Goal: Navigation & Orientation: Find specific page/section

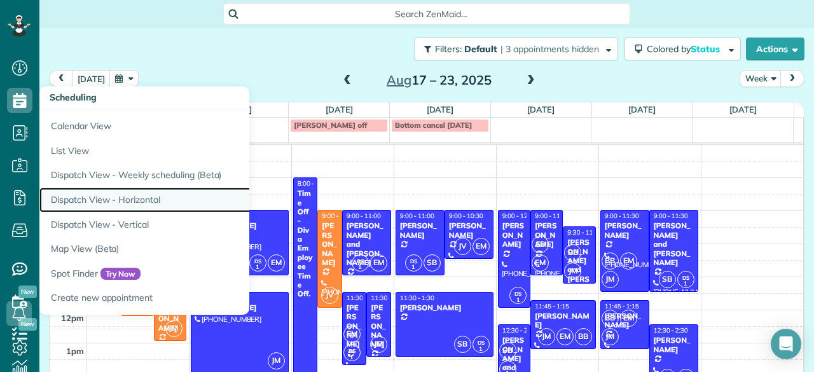
click at [123, 195] on link "Dispatch View - Horizontal" at bounding box center [198, 200] width 318 height 25
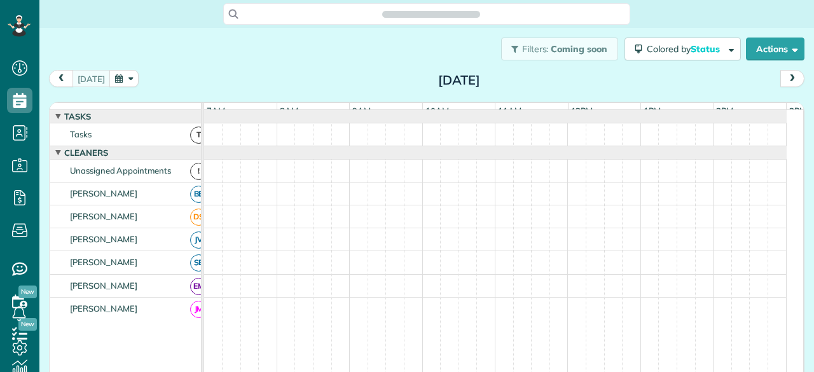
scroll to position [5, 5]
click at [125, 78] on button "button" at bounding box center [123, 78] width 29 height 17
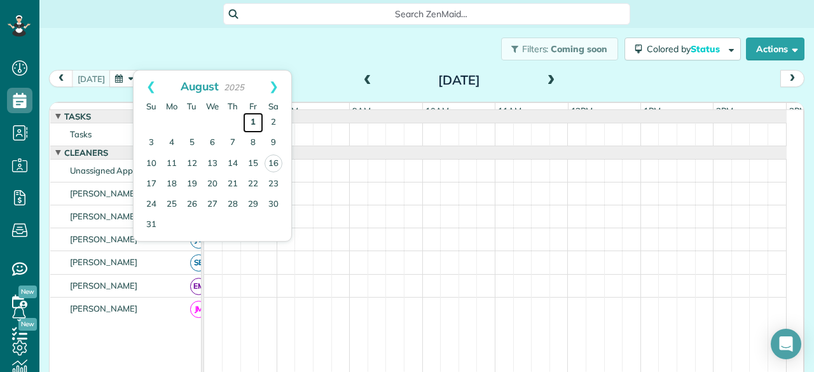
click at [251, 121] on link "1" at bounding box center [253, 123] width 20 height 20
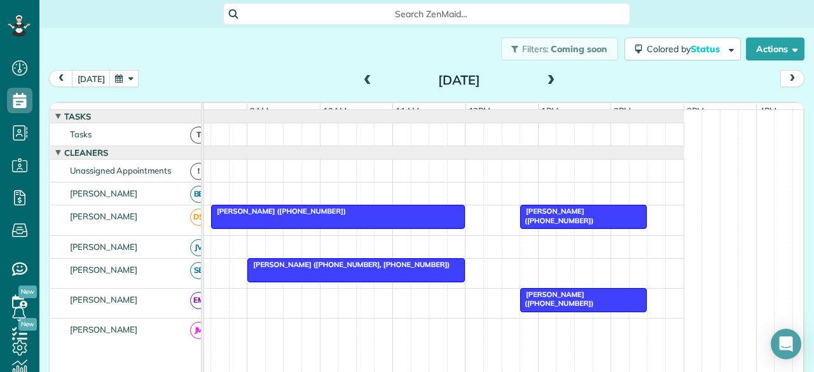
scroll to position [0, 89]
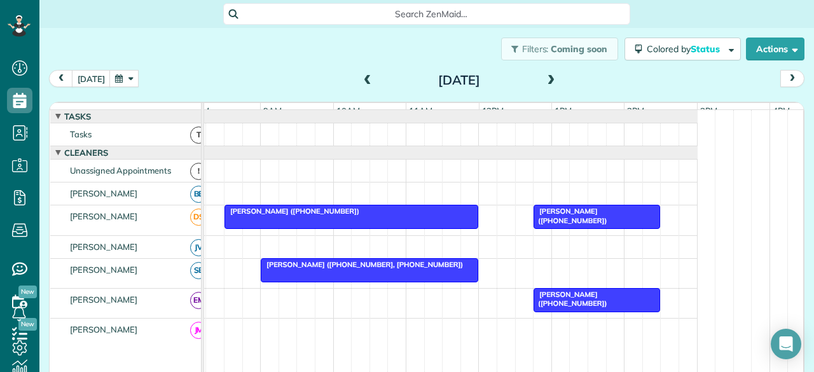
click at [550, 80] on span at bounding box center [552, 80] width 14 height 11
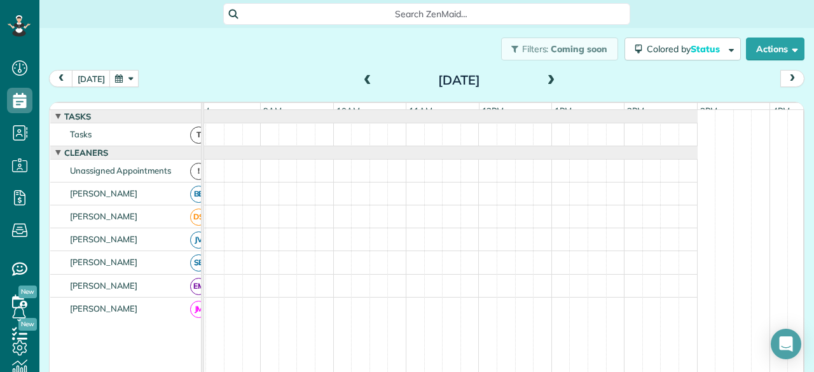
scroll to position [0, 0]
click at [550, 80] on span at bounding box center [552, 80] width 14 height 11
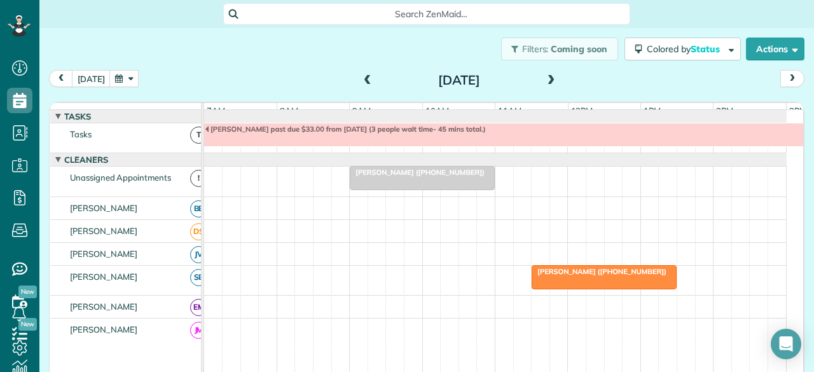
scroll to position [7, 0]
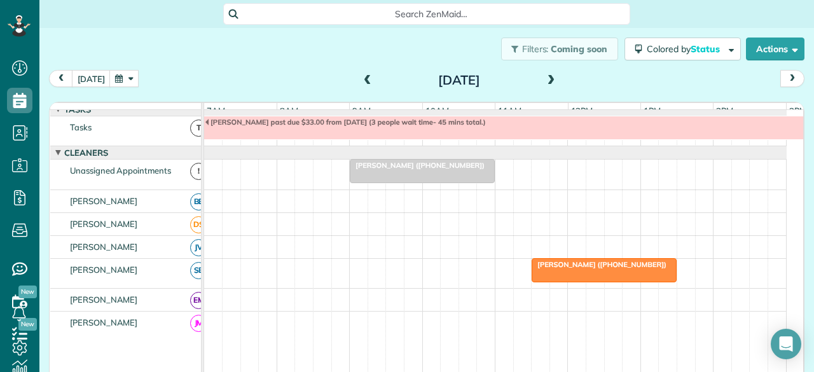
click at [545, 80] on span at bounding box center [552, 80] width 14 height 11
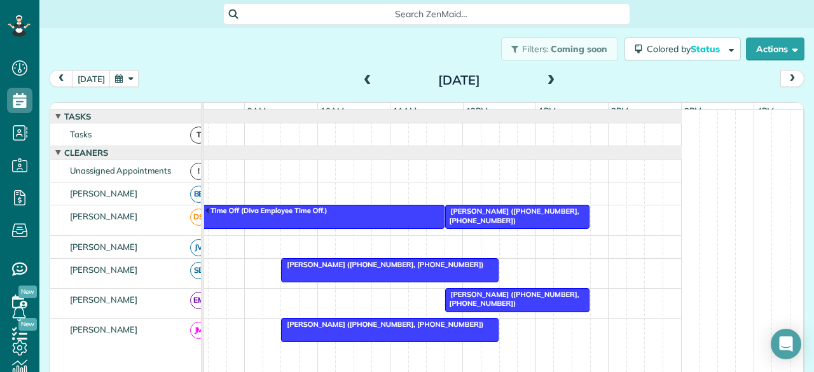
scroll to position [3, 0]
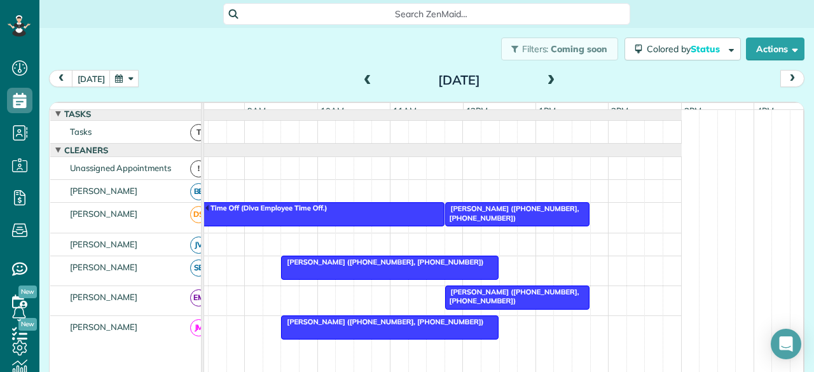
click at [545, 76] on span at bounding box center [552, 80] width 14 height 11
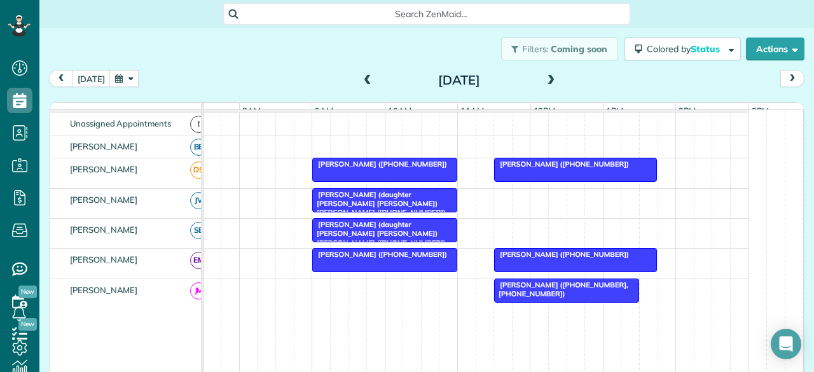
scroll to position [0, 0]
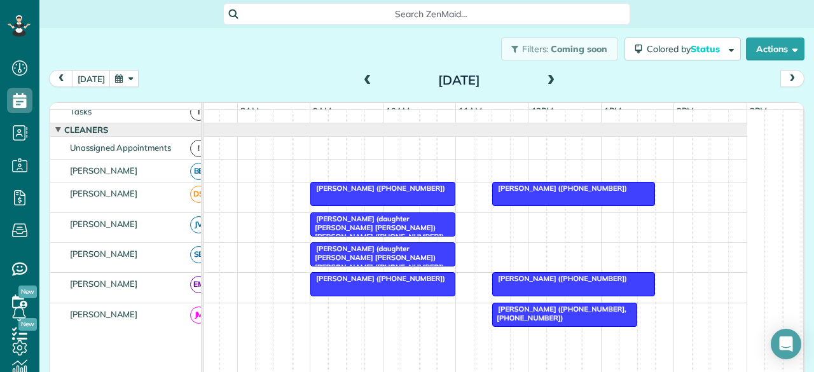
click at [547, 80] on span at bounding box center [552, 80] width 14 height 11
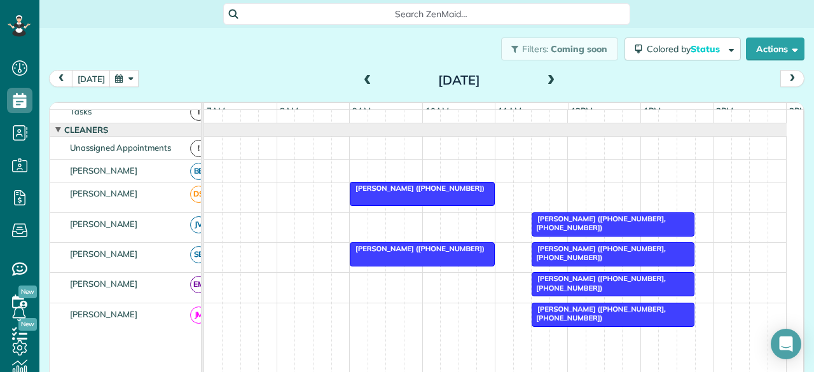
scroll to position [23, 0]
click at [607, 76] on div "today Wednesday Aug 6, 2025" at bounding box center [427, 82] width 756 height 24
drag, startPoint x: 607, startPoint y: 76, endPoint x: 539, endPoint y: 81, distance: 67.6
click at [545, 81] on span at bounding box center [552, 80] width 14 height 11
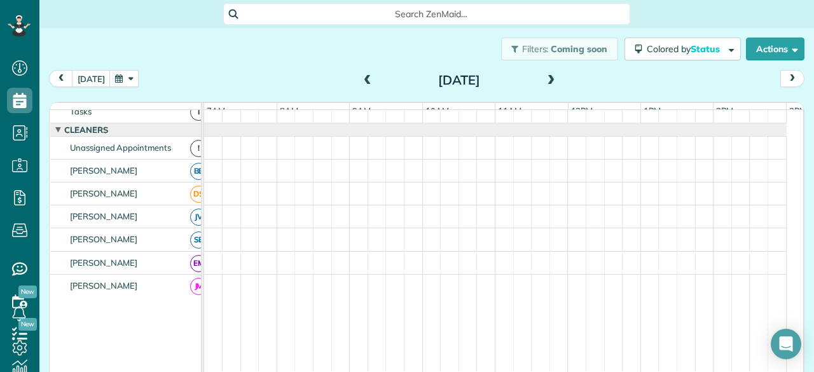
scroll to position [0, 0]
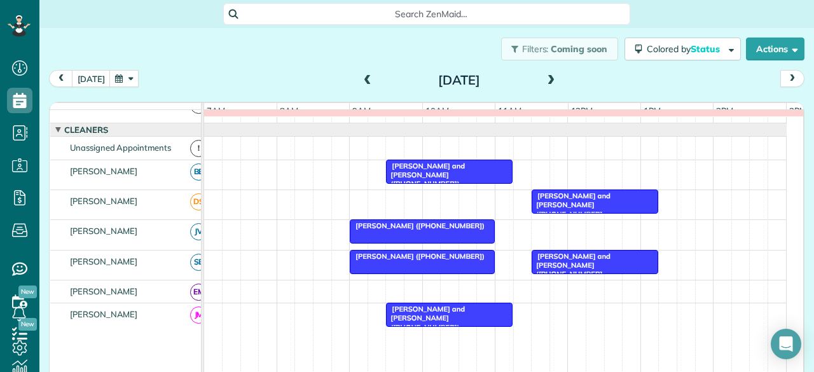
click at [545, 81] on span at bounding box center [552, 80] width 14 height 11
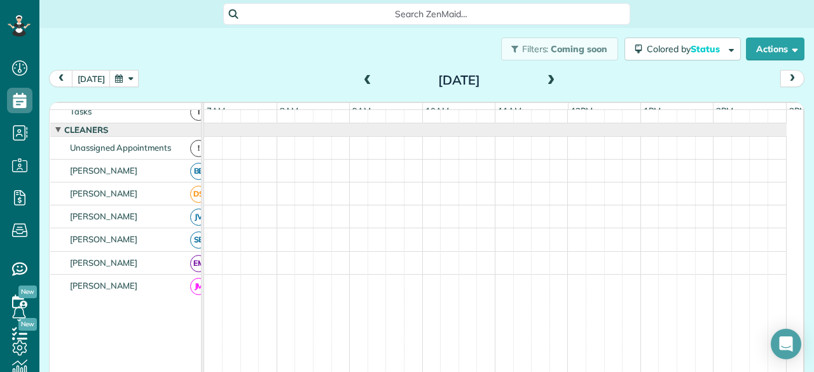
scroll to position [30, 0]
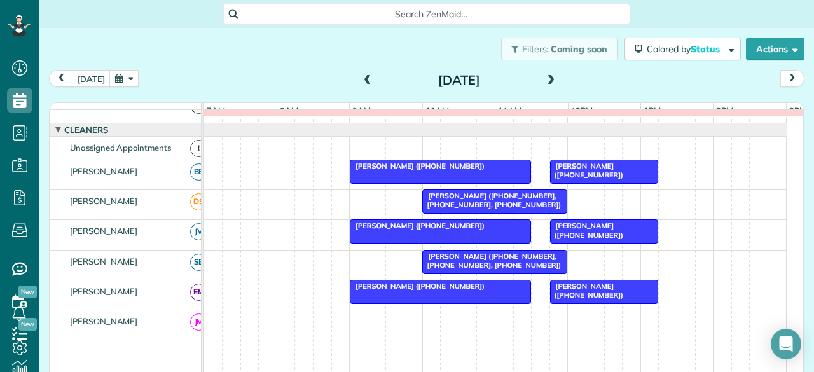
click at [545, 81] on span at bounding box center [552, 80] width 14 height 11
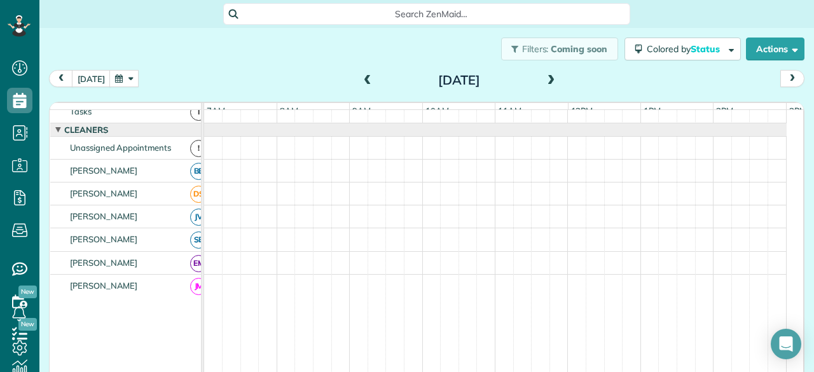
scroll to position [23, 0]
click at [361, 82] on span at bounding box center [368, 80] width 14 height 11
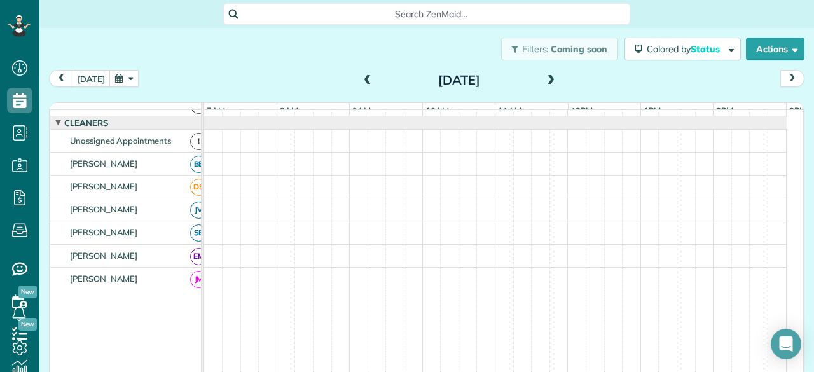
scroll to position [0, 0]
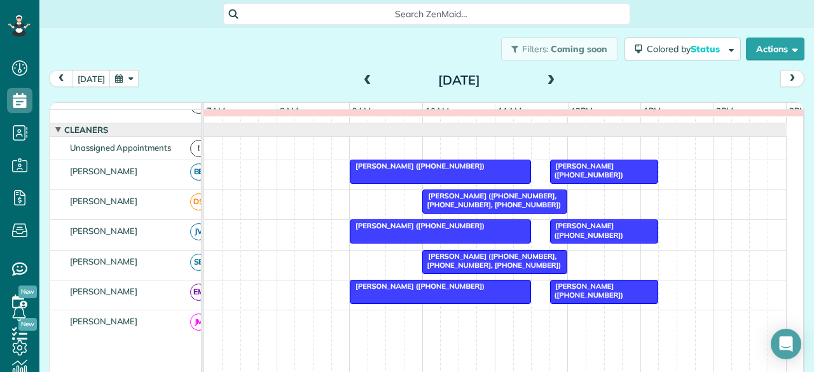
click at [545, 81] on span at bounding box center [552, 80] width 14 height 11
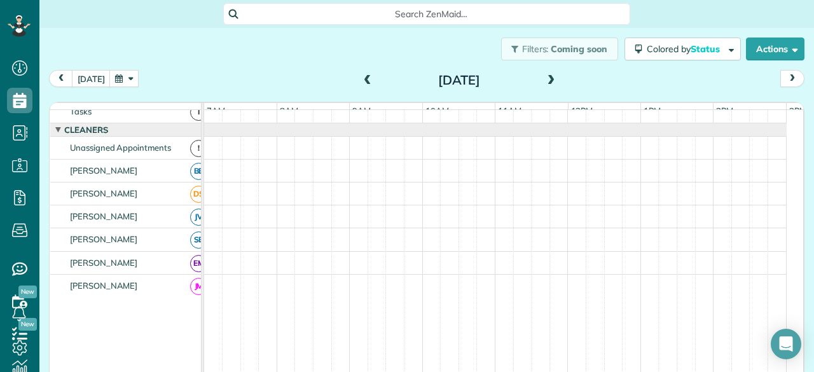
click at [545, 81] on span at bounding box center [552, 80] width 14 height 11
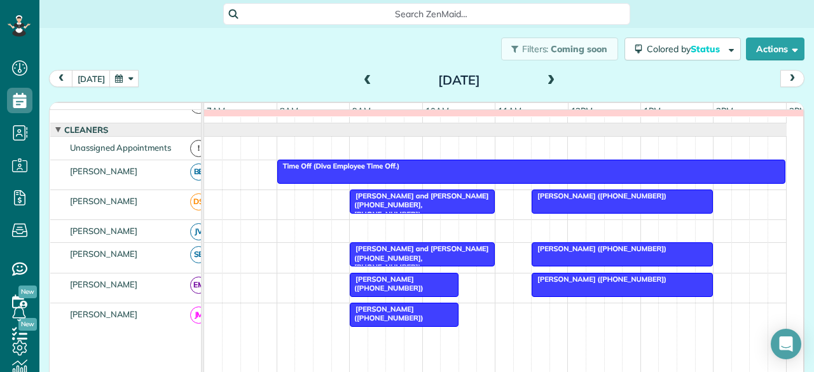
scroll to position [0, 0]
click at [545, 81] on span at bounding box center [552, 80] width 14 height 11
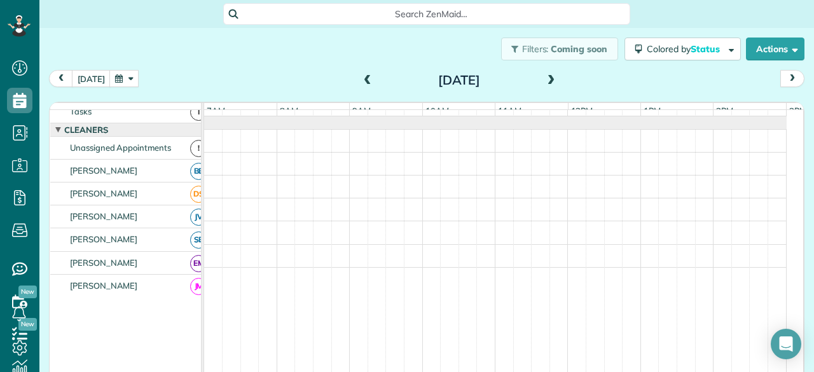
scroll to position [30, 0]
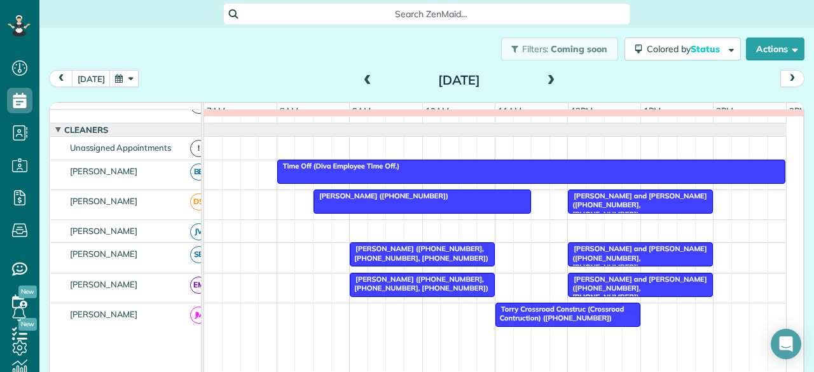
click at [545, 81] on span at bounding box center [552, 80] width 14 height 11
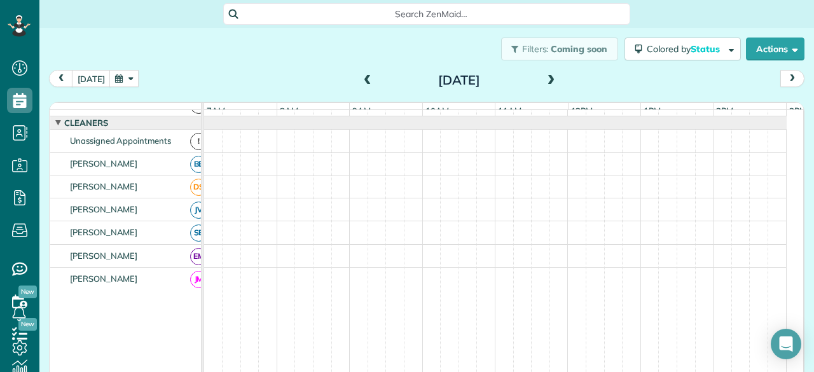
scroll to position [0, 0]
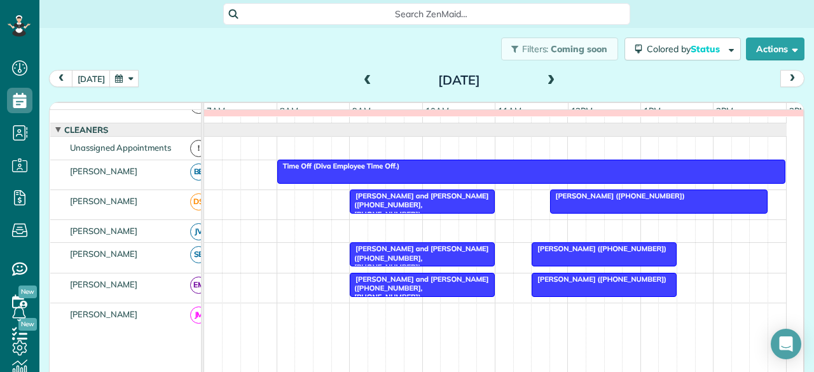
click at [545, 81] on span at bounding box center [552, 80] width 14 height 11
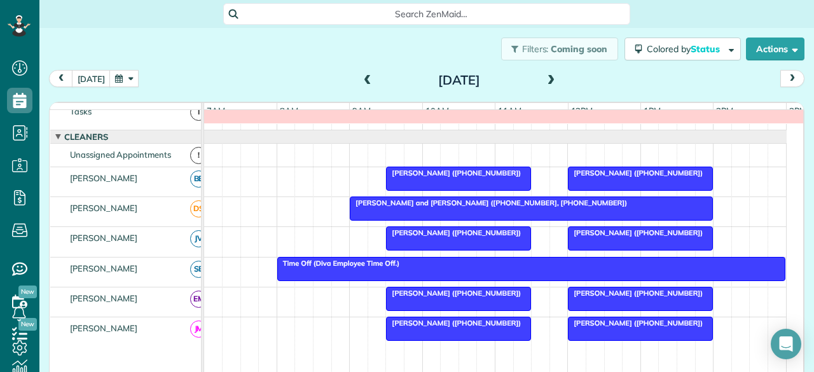
scroll to position [30, 0]
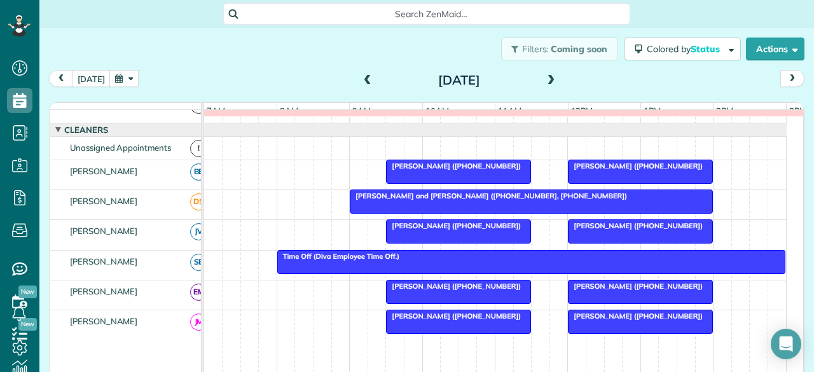
click at [548, 81] on span at bounding box center [552, 80] width 14 height 11
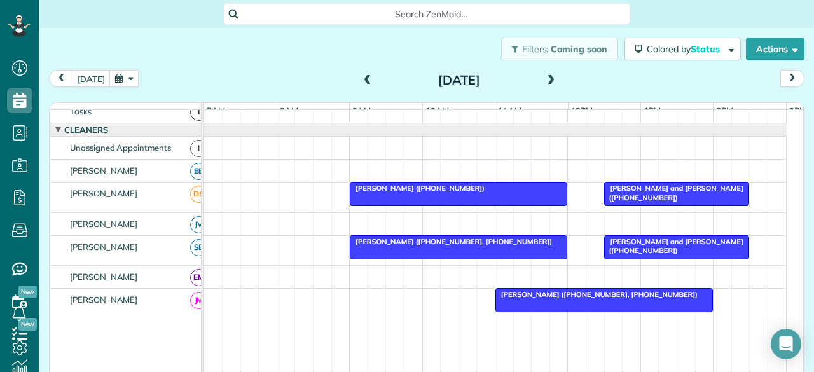
scroll to position [23, 0]
click at [548, 81] on span at bounding box center [552, 80] width 14 height 11
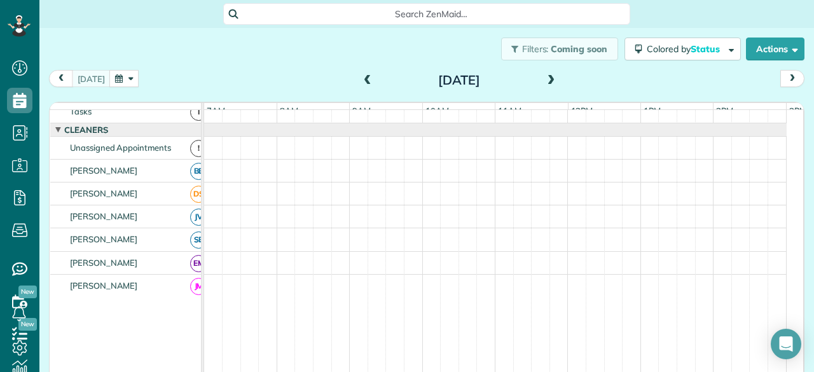
scroll to position [0, 0]
click at [361, 81] on span at bounding box center [368, 80] width 14 height 11
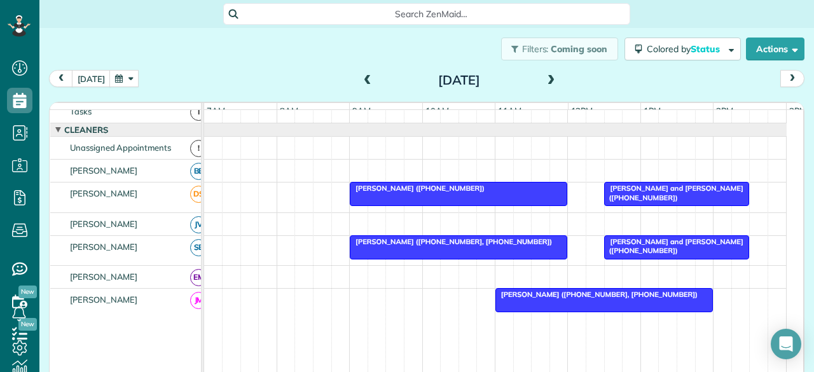
click at [361, 81] on span at bounding box center [368, 80] width 14 height 11
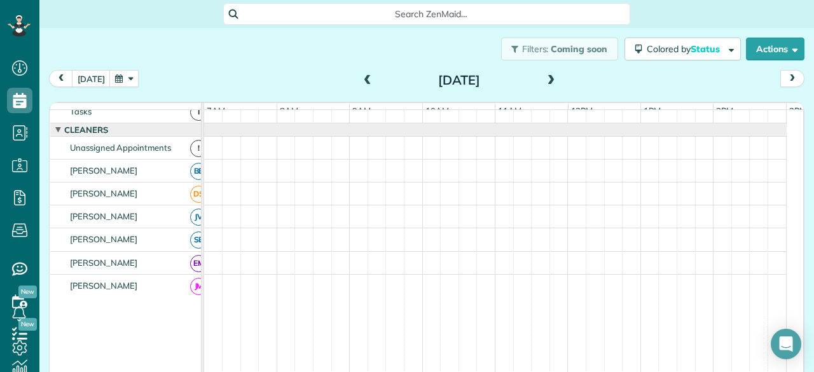
scroll to position [0, 0]
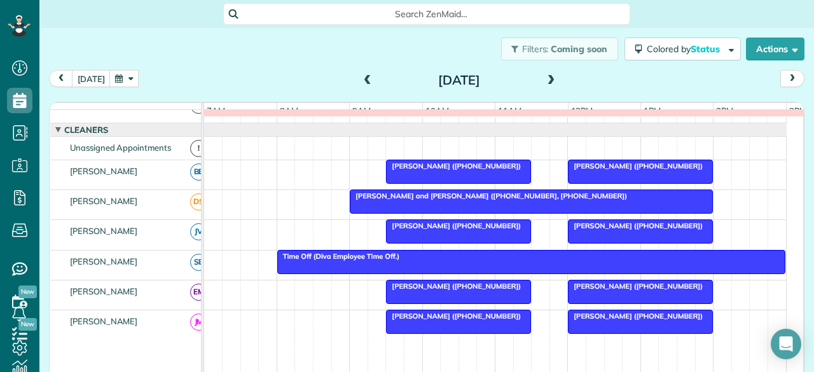
click at [547, 82] on span at bounding box center [552, 80] width 14 height 11
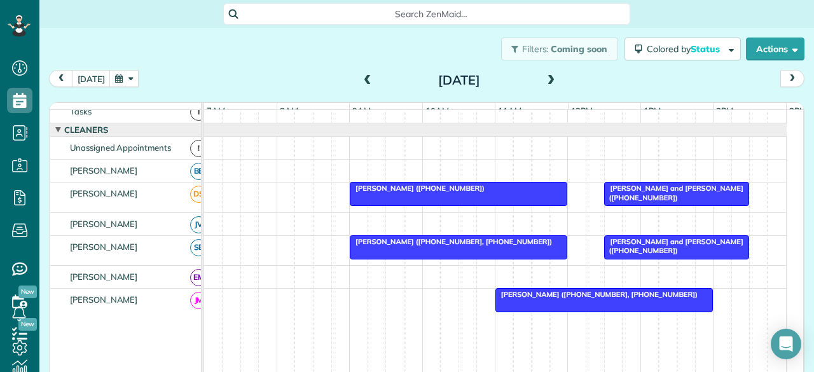
click at [361, 83] on span at bounding box center [368, 80] width 14 height 11
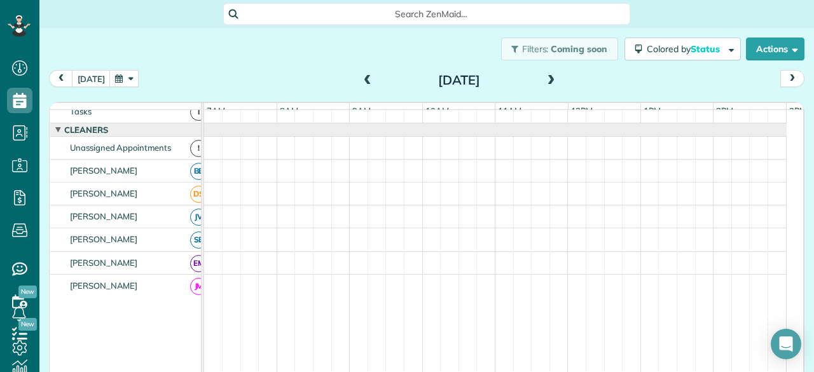
scroll to position [30, 0]
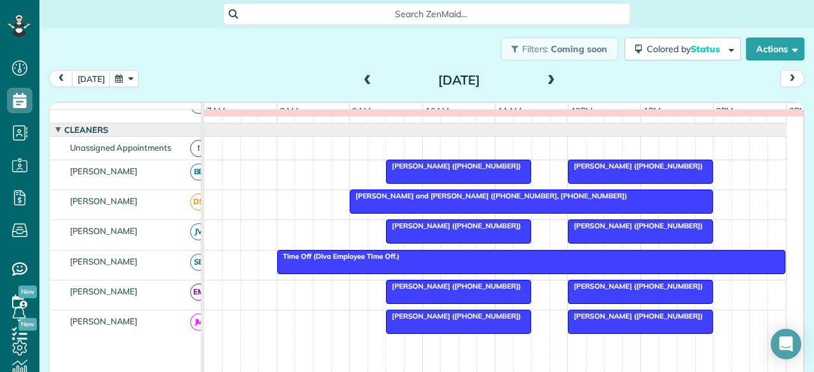
click at [547, 82] on span at bounding box center [552, 80] width 14 height 11
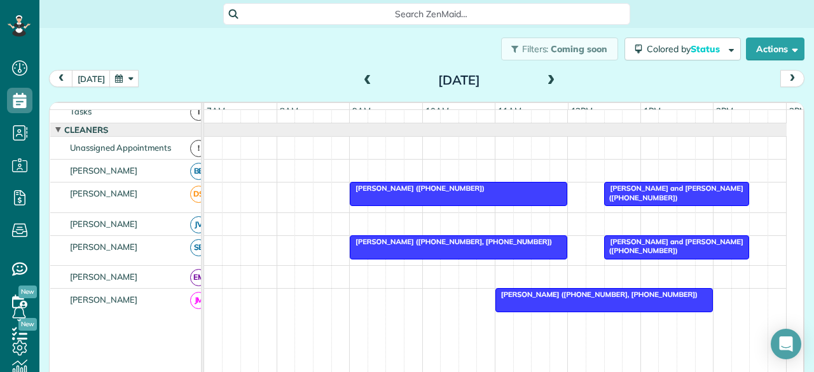
scroll to position [0, 0]
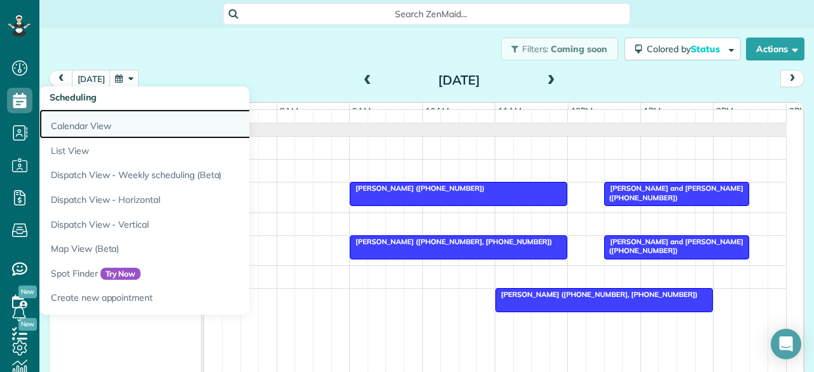
click at [84, 122] on link "Calendar View" at bounding box center [198, 123] width 318 height 29
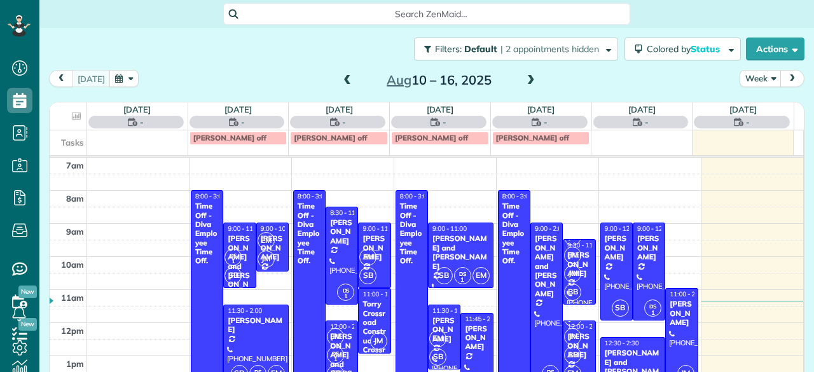
scroll to position [5, 5]
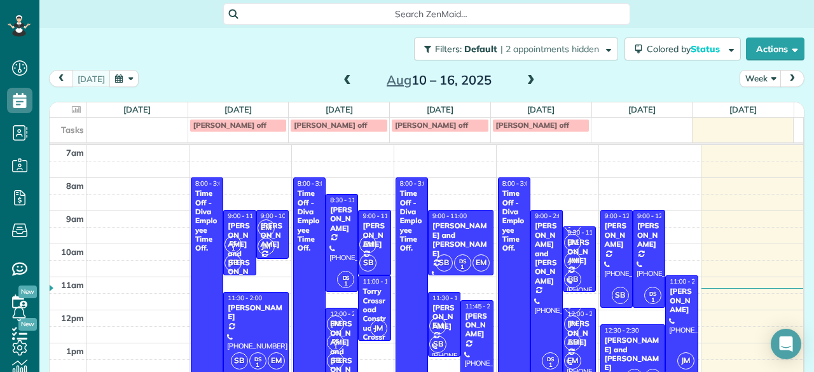
click at [524, 82] on span at bounding box center [531, 80] width 14 height 11
